Goal: Task Accomplishment & Management: Use online tool/utility

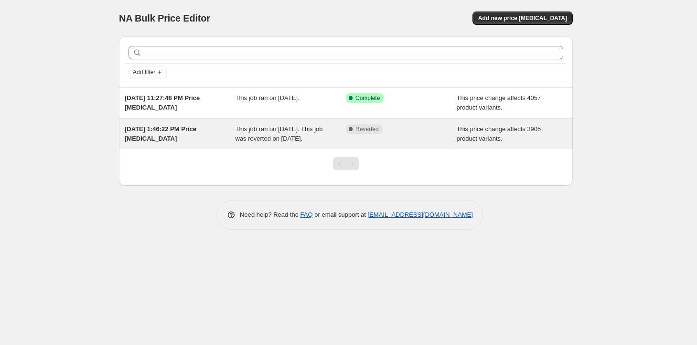
click at [318, 136] on span "This job ran on [DATE]. This job was reverted on [DATE]." at bounding box center [279, 133] width 87 height 17
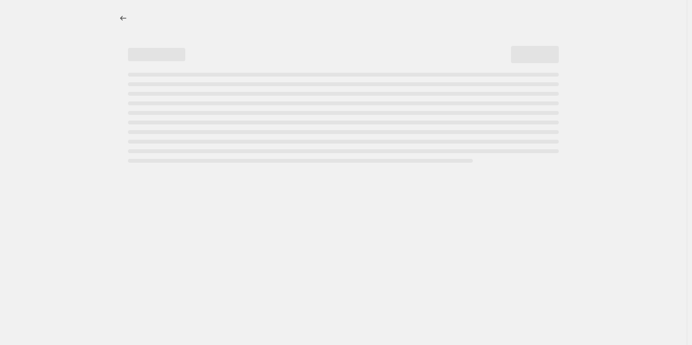
select select "margin"
select select "remove"
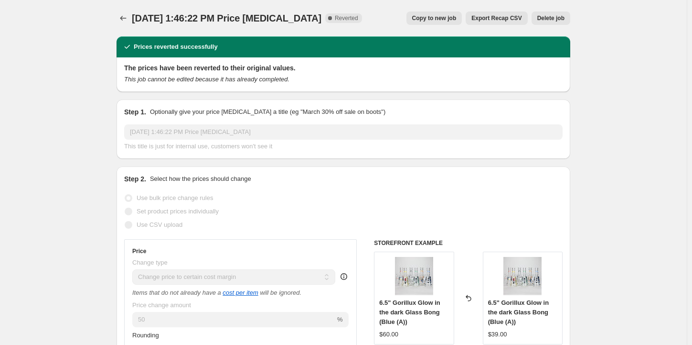
click at [543, 19] on span "Delete job" at bounding box center [551, 18] width 27 height 8
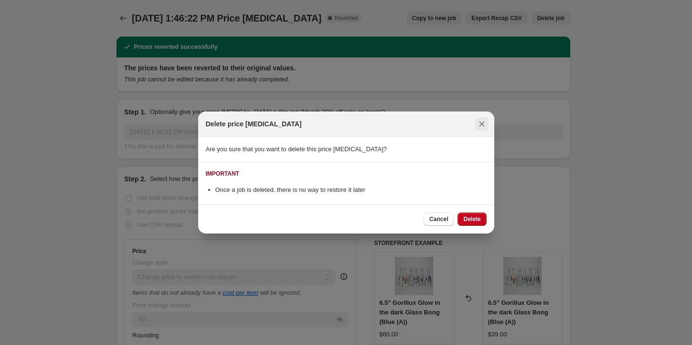
click at [483, 129] on button "Close" at bounding box center [481, 123] width 13 height 13
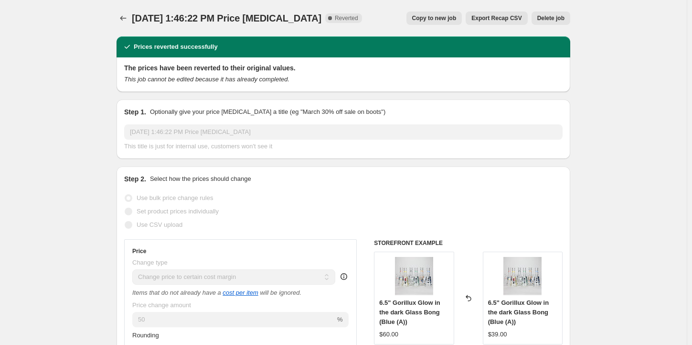
click at [557, 17] on span "Delete job" at bounding box center [551, 18] width 27 height 8
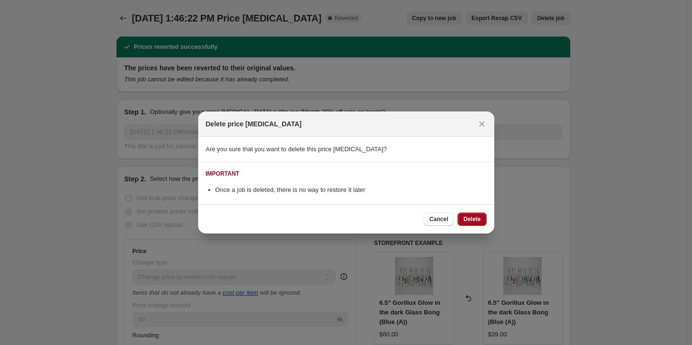
click at [474, 218] on span "Delete" at bounding box center [472, 219] width 17 height 8
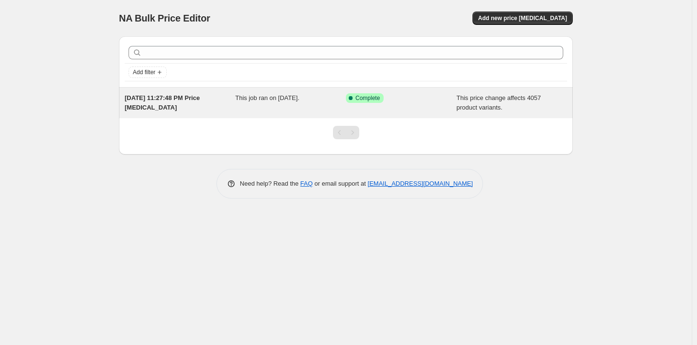
click at [300, 98] on span "This job ran on [DATE]." at bounding box center [268, 97] width 64 height 7
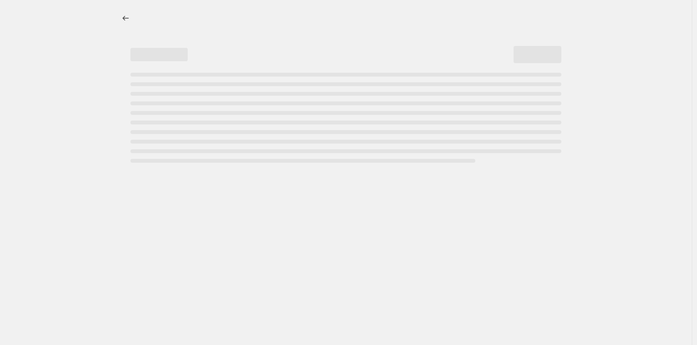
select select "margin"
select select "remove"
